Goal: Information Seeking & Learning: Learn about a topic

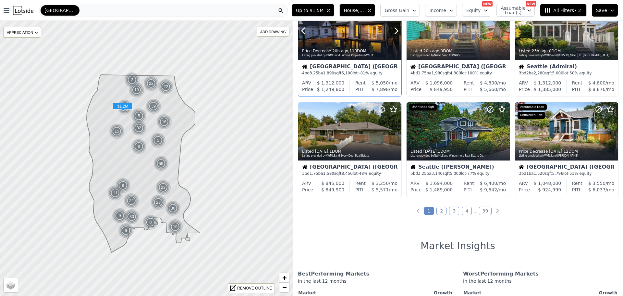
scroll to position [260, 0]
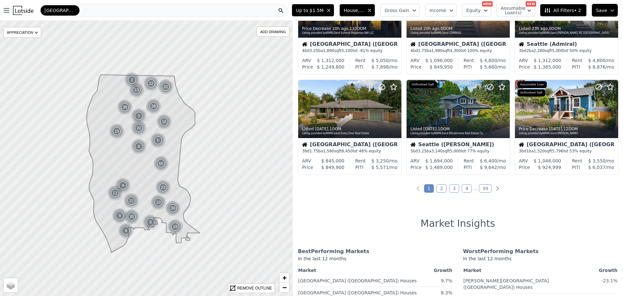
click at [442, 189] on link "2" at bounding box center [441, 188] width 10 height 8
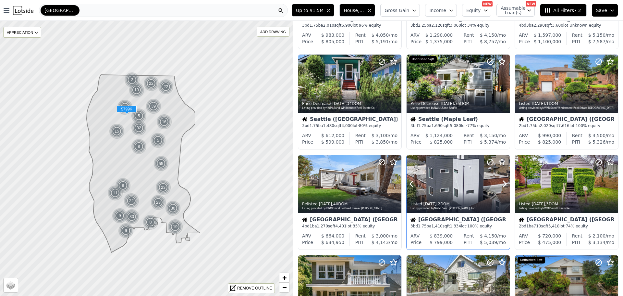
scroll to position [97, 0]
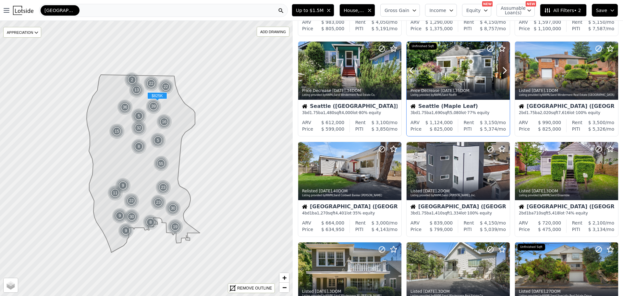
click at [452, 78] on div at bounding box center [458, 71] width 103 height 58
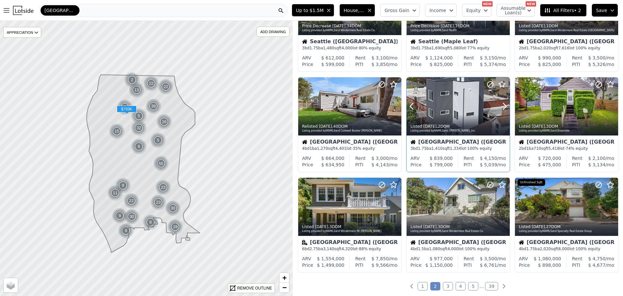
scroll to position [162, 0]
click at [446, 284] on link "3" at bounding box center [448, 285] width 10 height 8
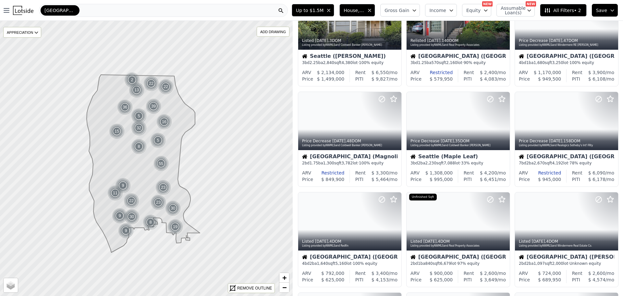
scroll to position [0, 0]
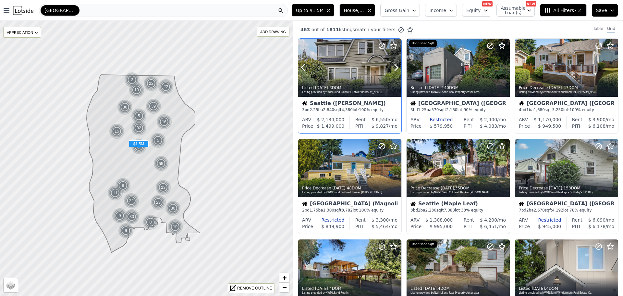
click at [349, 60] on div at bounding box center [349, 68] width 103 height 58
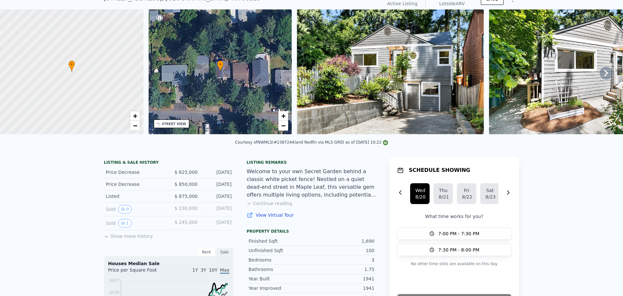
scroll to position [2, 0]
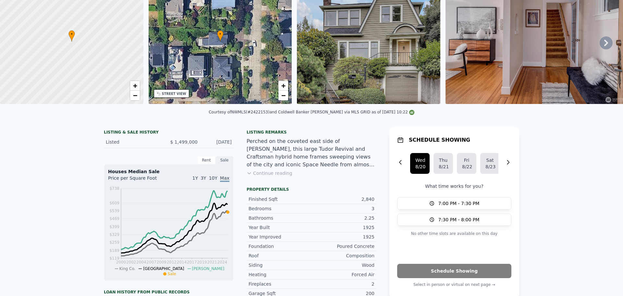
scroll to position [2, 0]
